Goal: Information Seeking & Learning: Learn about a topic

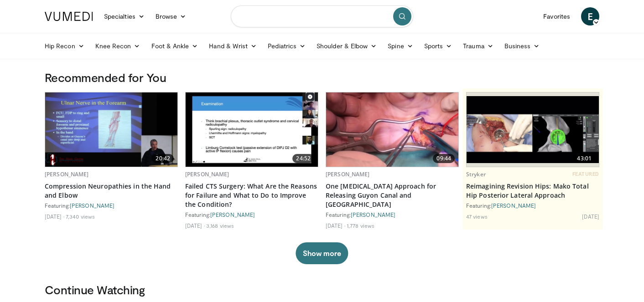
click at [353, 15] on input "Search topics, interventions" at bounding box center [322, 16] width 182 height 22
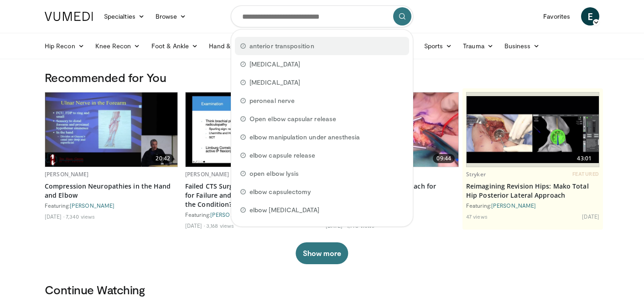
click at [338, 42] on div "anterior transposition" at bounding box center [322, 46] width 174 height 18
type input "**********"
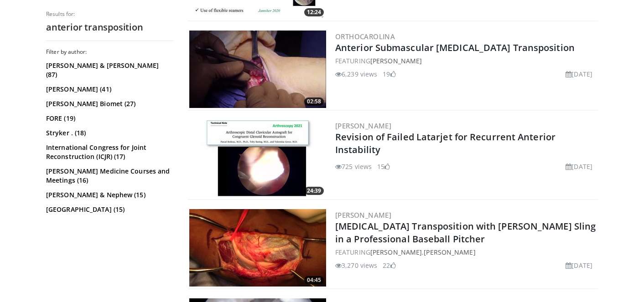
scroll to position [1414, 0]
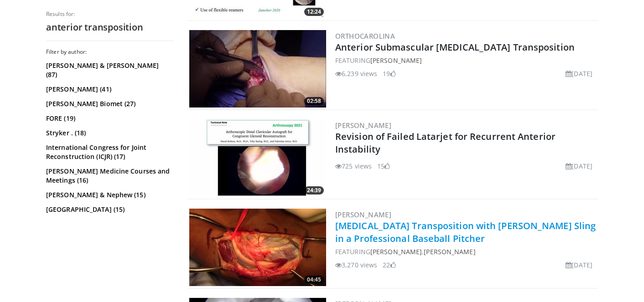
click at [467, 228] on link "Ulnar Nerve Transposition with Fascial Sling in a Professional Baseball Pitcher" at bounding box center [465, 232] width 260 height 25
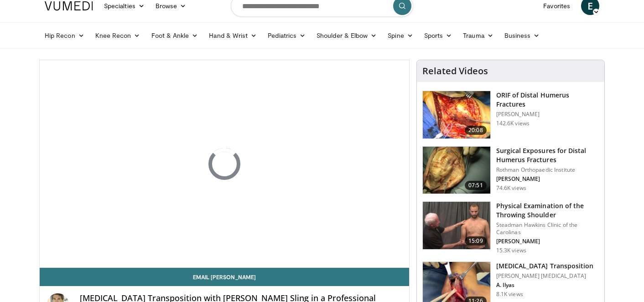
scroll to position [10, 0]
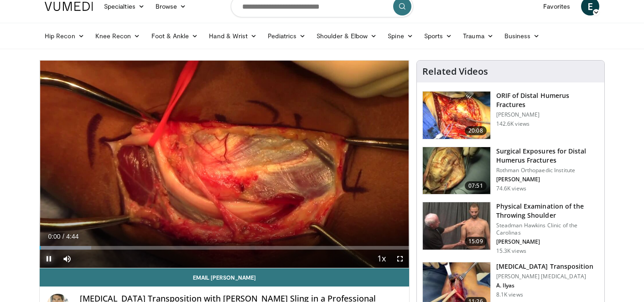
click at [47, 259] on span "Video Player" at bounding box center [49, 259] width 18 height 18
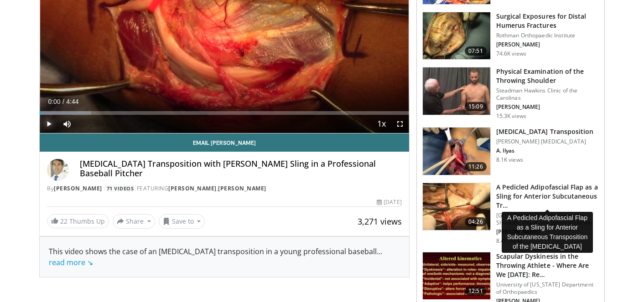
scroll to position [144, 0]
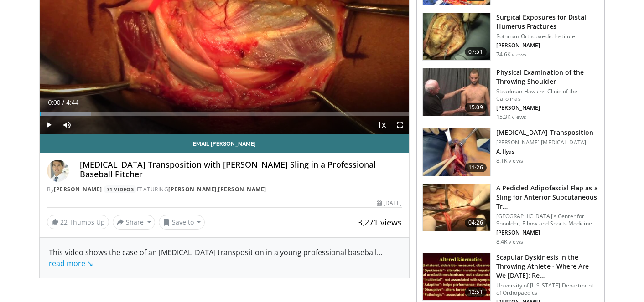
click at [466, 200] on img at bounding box center [456, 207] width 67 height 47
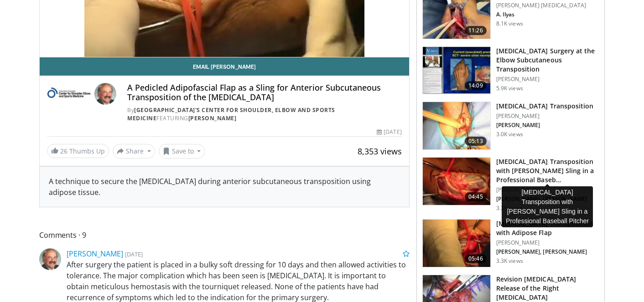
scroll to position [221, 0]
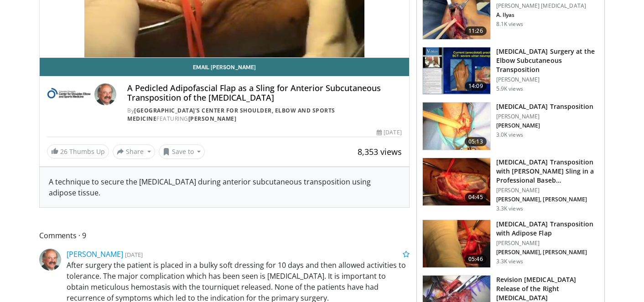
click at [513, 233] on h3 "Ulnar Nerve Transposition with Adipose Flap" at bounding box center [547, 229] width 103 height 18
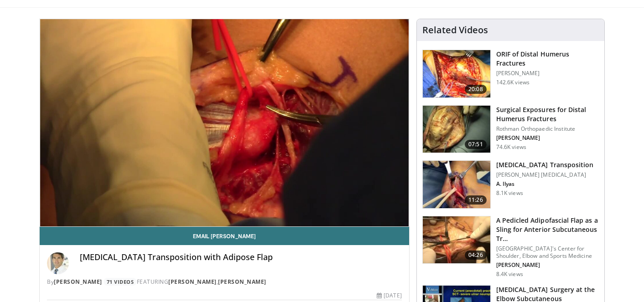
scroll to position [52, 0]
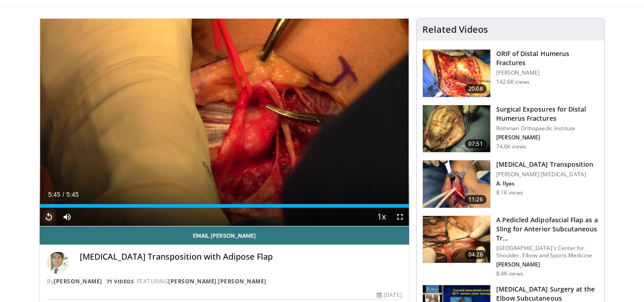
click at [52, 216] on span "Video Player" at bounding box center [49, 217] width 18 height 18
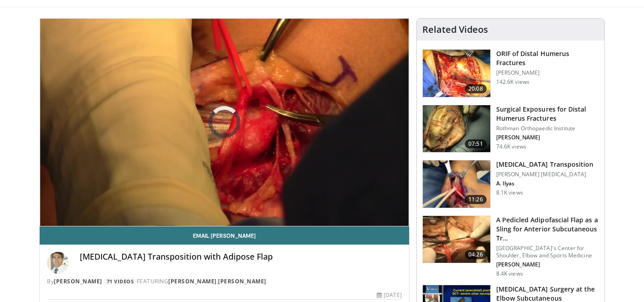
click at [52, 216] on div "10 seconds Tap to unmute" at bounding box center [224, 122] width 369 height 207
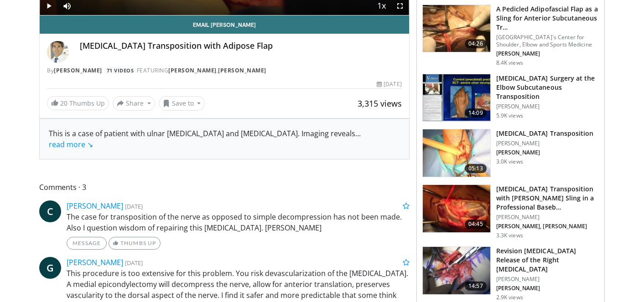
scroll to position [0, 0]
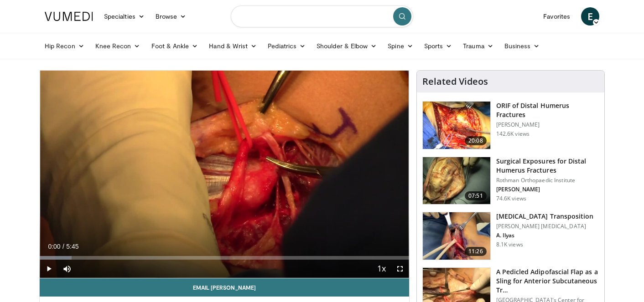
click at [275, 19] on input "Search topics, interventions" at bounding box center [322, 16] width 182 height 22
type input "**********"
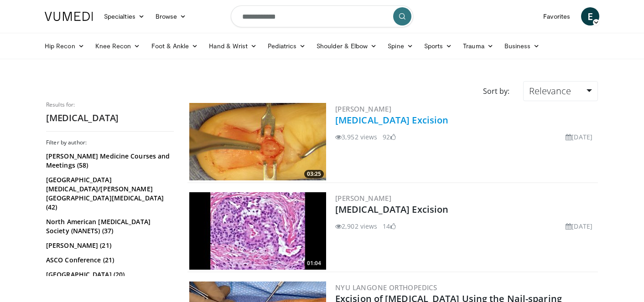
click at [383, 122] on link "[MEDICAL_DATA] Excision" at bounding box center [391, 120] width 113 height 12
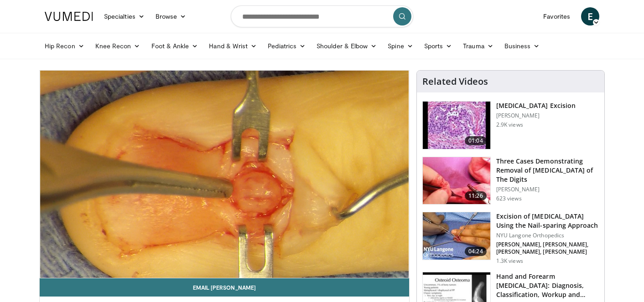
scroll to position [32, 0]
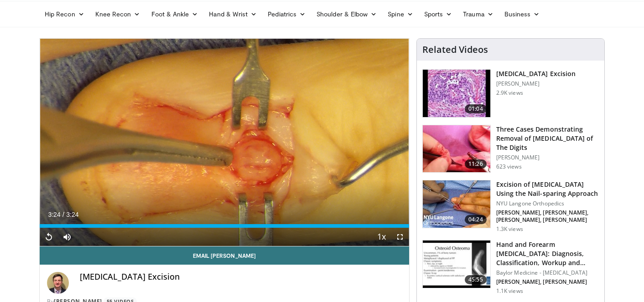
click at [505, 183] on h3 "Excision of [MEDICAL_DATA] Using the Nail-sparing Approach" at bounding box center [547, 189] width 103 height 18
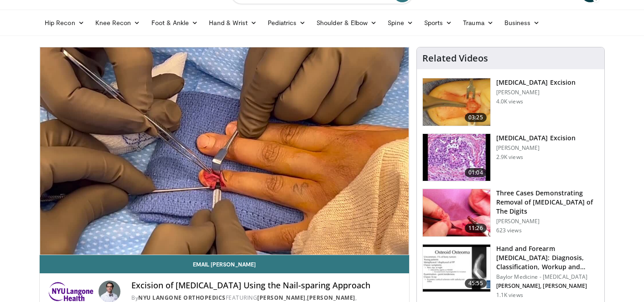
scroll to position [24, 0]
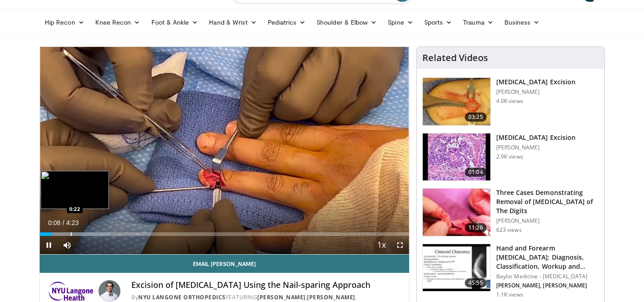
click at [71, 235] on div "Progress Bar" at bounding box center [71, 235] width 1 height 4
click at [94, 233] on div "Progress Bar" at bounding box center [94, 235] width 1 height 4
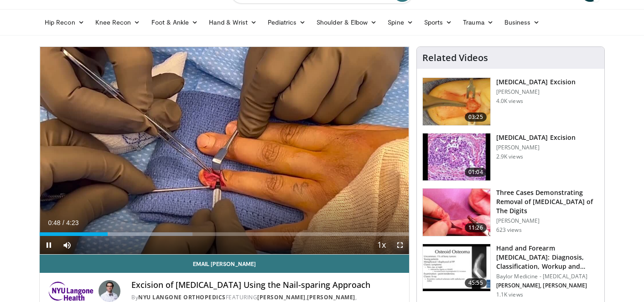
click at [397, 244] on span "Video Player" at bounding box center [400, 245] width 18 height 18
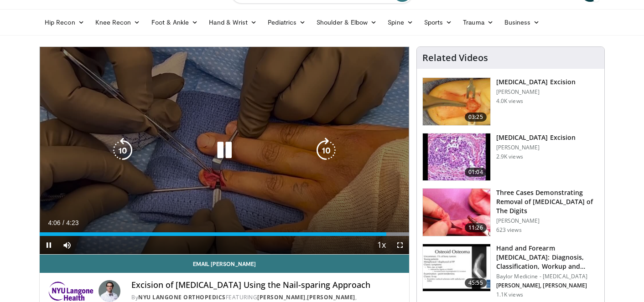
click at [223, 148] on icon "Video Player" at bounding box center [225, 151] width 26 height 26
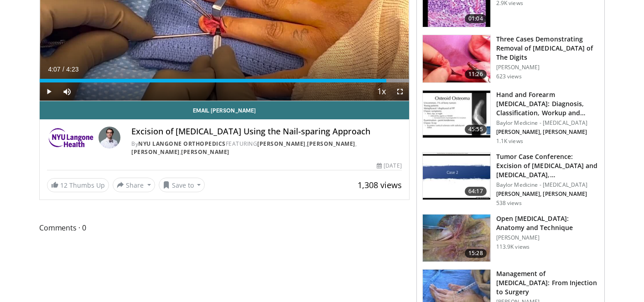
scroll to position [144, 0]
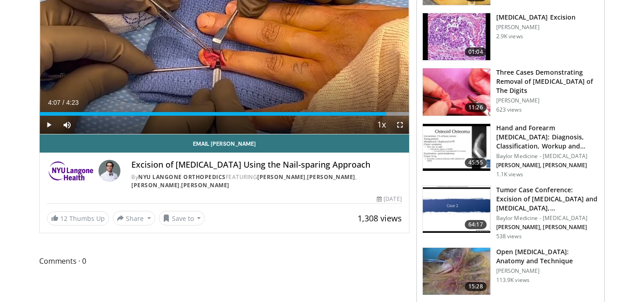
click at [457, 74] on img at bounding box center [456, 91] width 67 height 47
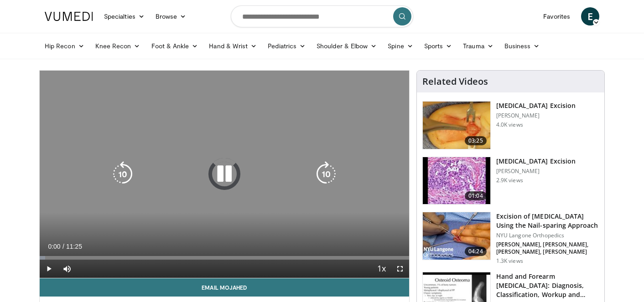
scroll to position [6, 0]
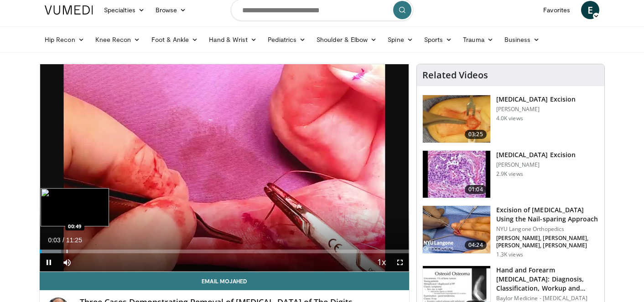
click at [67, 253] on div "Progress Bar" at bounding box center [67, 252] width 1 height 4
click at [90, 251] on div "Progress Bar" at bounding box center [90, 252] width 1 height 4
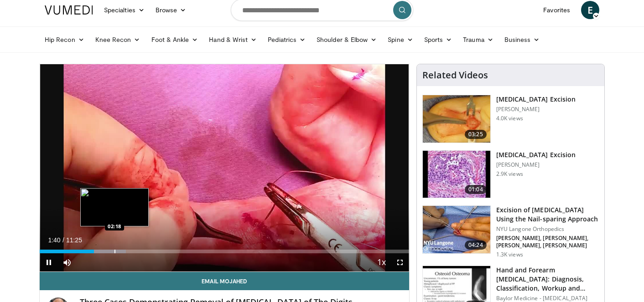
click at [114, 250] on div "Progress Bar" at bounding box center [114, 252] width 1 height 4
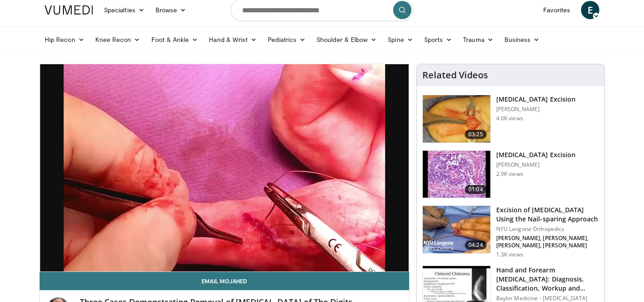
click at [141, 251] on div "10 seconds Tap to unmute" at bounding box center [224, 167] width 369 height 207
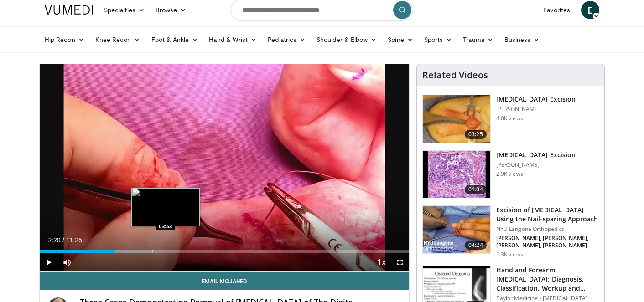
click at [166, 252] on div "Progress Bar" at bounding box center [166, 252] width 1 height 4
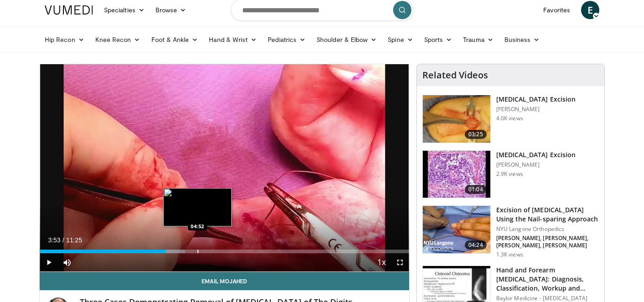
click at [197, 253] on div "Progress Bar" at bounding box center [197, 252] width 1 height 4
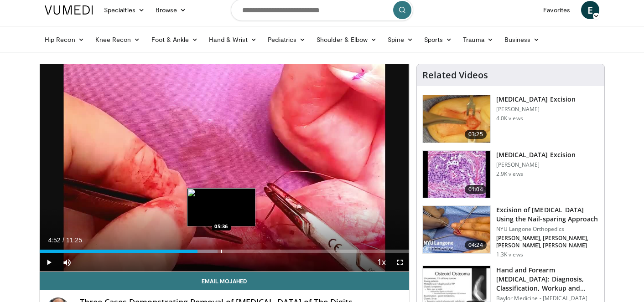
click at [221, 251] on div "Progress Bar" at bounding box center [221, 252] width 1 height 4
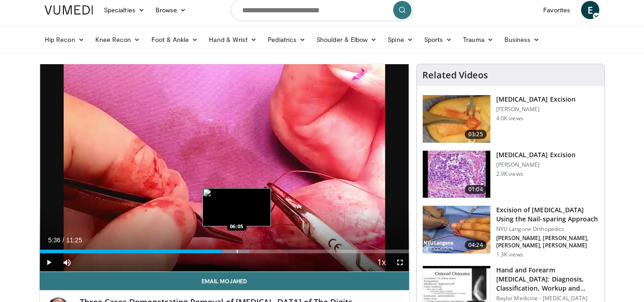
click at [237, 250] on div "Progress Bar" at bounding box center [237, 252] width 1 height 4
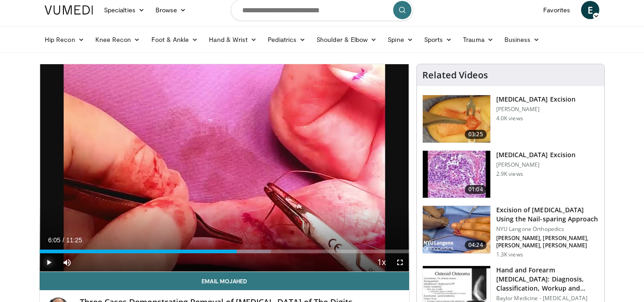
click at [48, 264] on span "Video Player" at bounding box center [49, 263] width 18 height 18
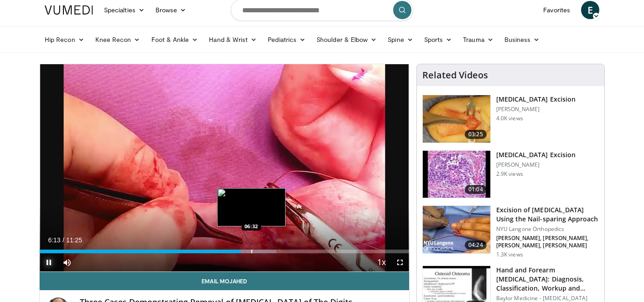
click at [251, 251] on div "Progress Bar" at bounding box center [251, 252] width 1 height 4
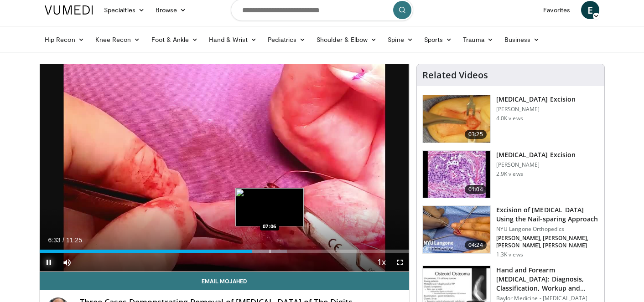
click at [270, 250] on div "Progress Bar" at bounding box center [270, 252] width 1 height 4
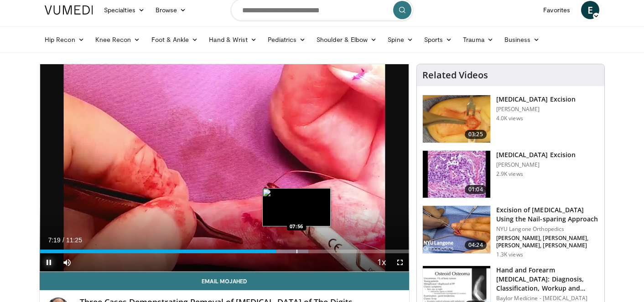
click at [296, 251] on div "Progress Bar" at bounding box center [296, 252] width 1 height 4
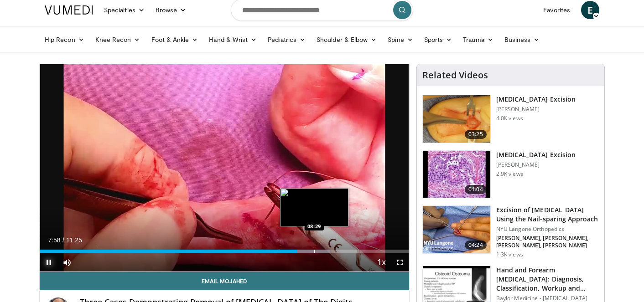
click at [314, 251] on div "Progress Bar" at bounding box center [314, 252] width 1 height 4
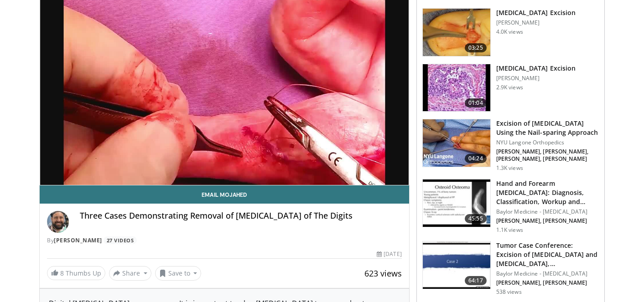
scroll to position [92, 0]
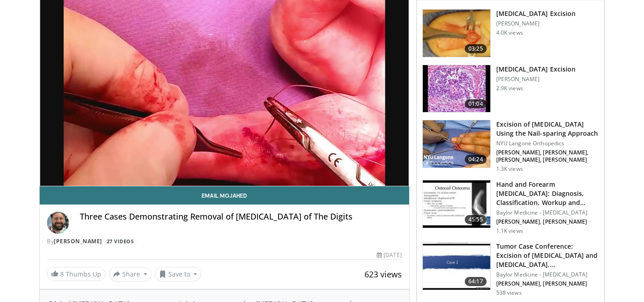
click at [457, 84] on img at bounding box center [456, 88] width 67 height 47
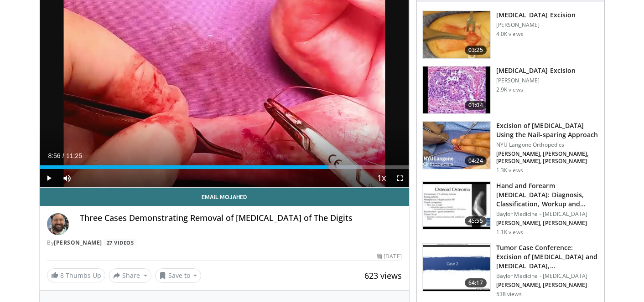
scroll to position [0, 0]
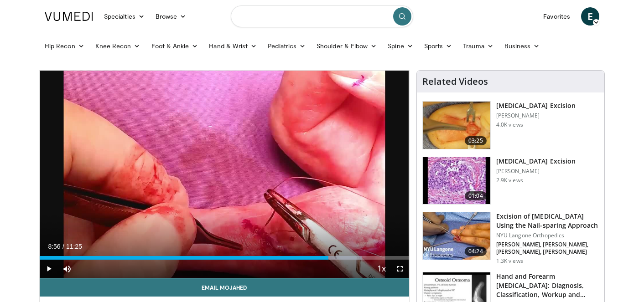
click at [325, 18] on input "Search topics, interventions" at bounding box center [322, 16] width 182 height 22
type input "**********"
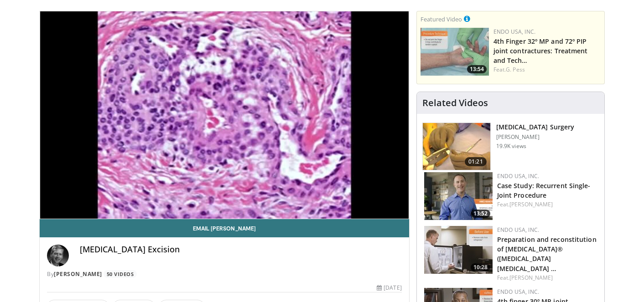
scroll to position [60, 0]
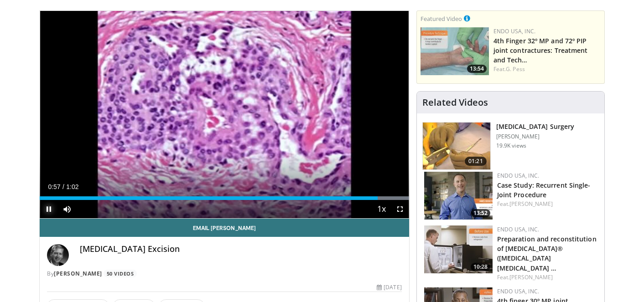
click at [47, 210] on span "Video Player" at bounding box center [49, 209] width 18 height 18
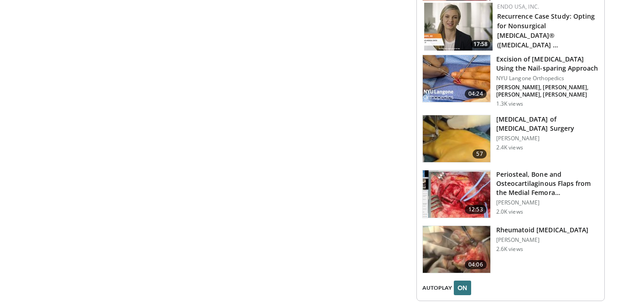
scroll to position [985, 0]
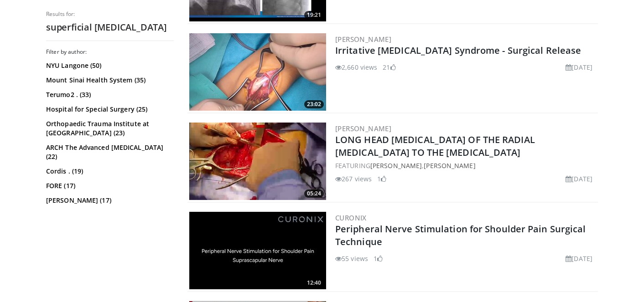
scroll to position [849, 0]
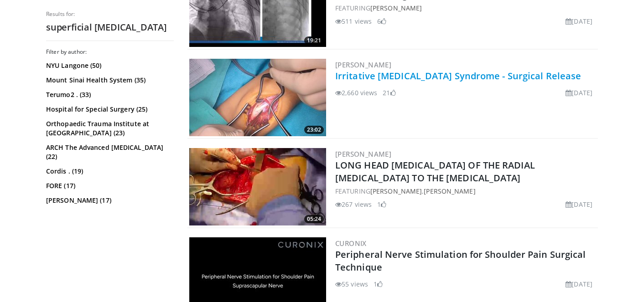
click at [412, 79] on link "Irritative [MEDICAL_DATA] Syndrome - Surgical Release" at bounding box center [458, 76] width 246 height 12
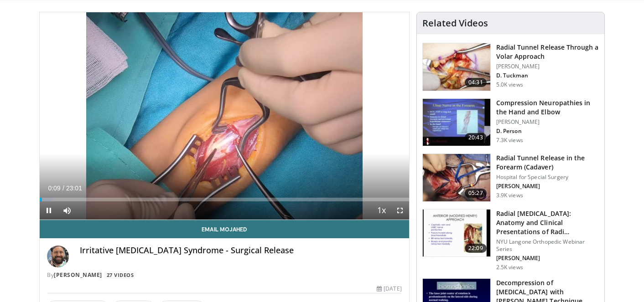
scroll to position [45, 0]
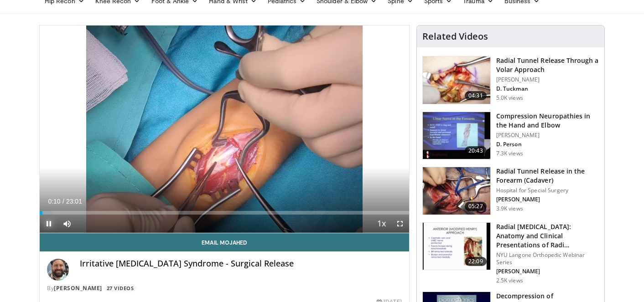
click at [54, 223] on span "Video Player" at bounding box center [49, 224] width 18 height 18
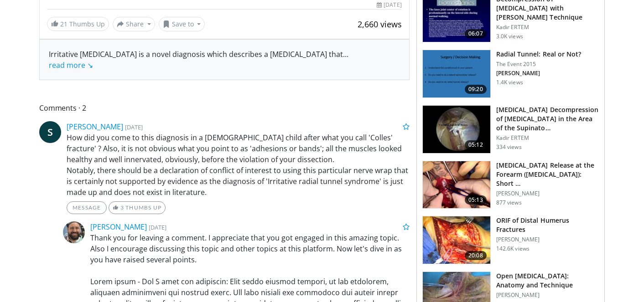
scroll to position [0, 0]
